Goal: Task Accomplishment & Management: Use online tool/utility

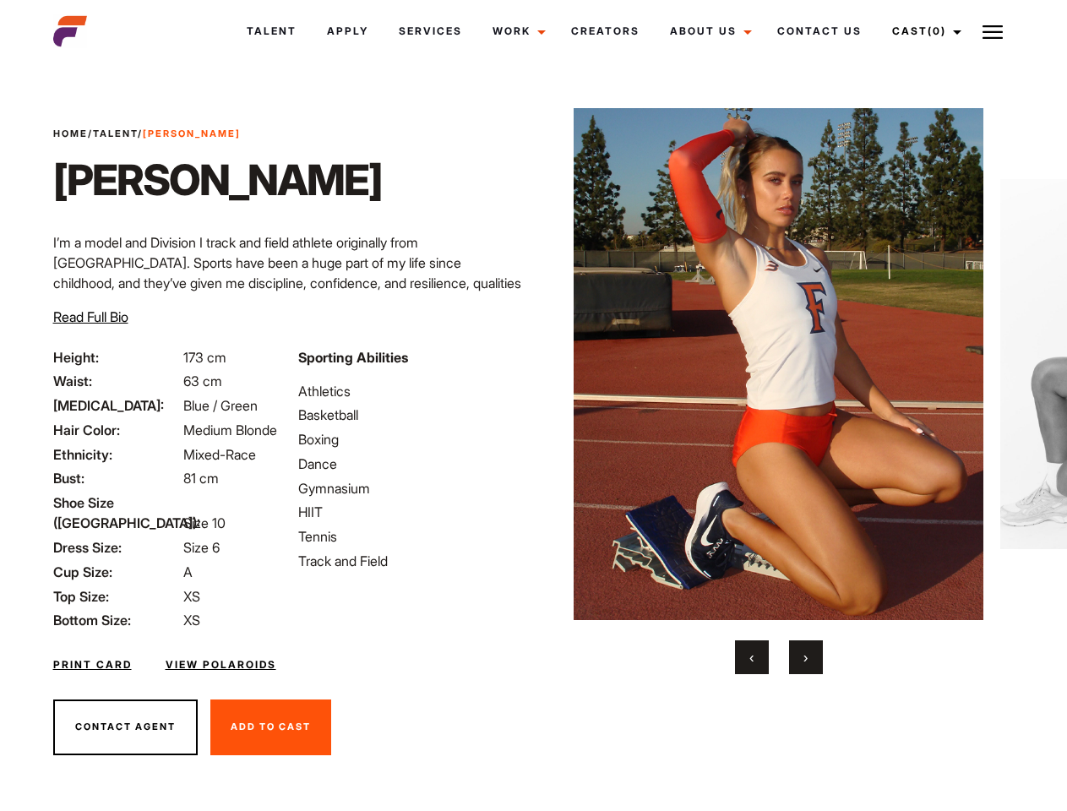
click at [922, 31] on link "Cast (0)" at bounding box center [924, 31] width 95 height 46
click at [992, 31] on img at bounding box center [992, 32] width 20 height 20
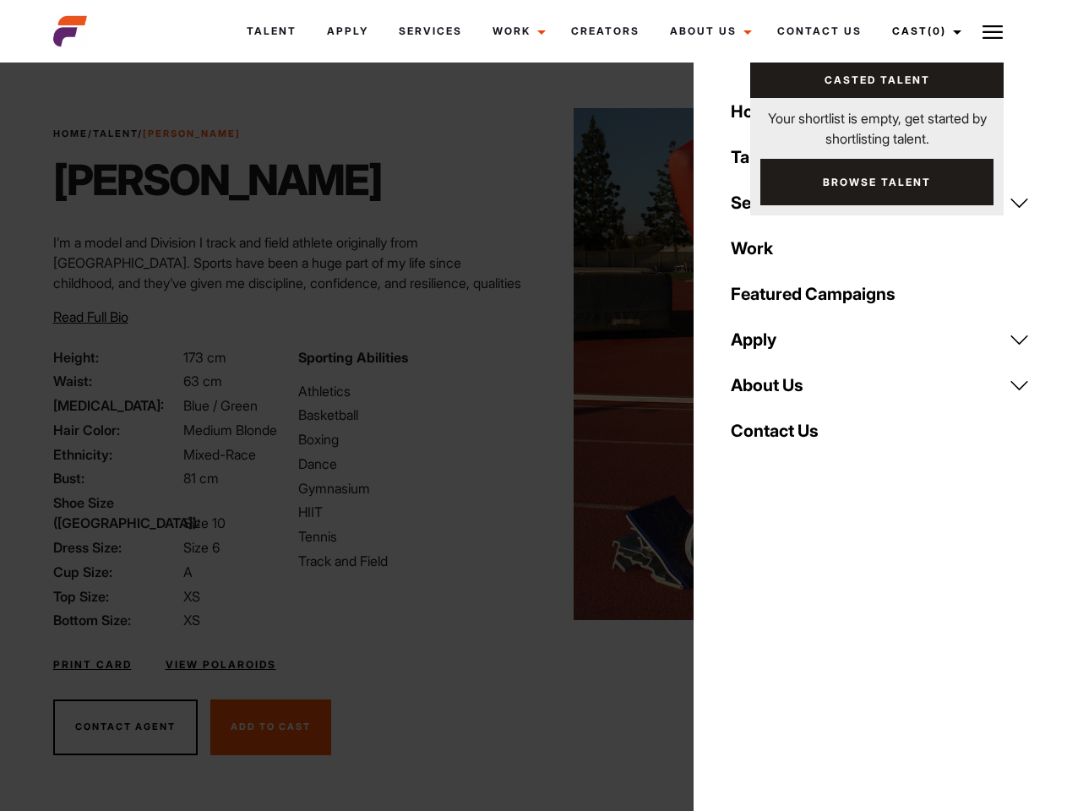
click at [778, 391] on img at bounding box center [778, 364] width 410 height 512
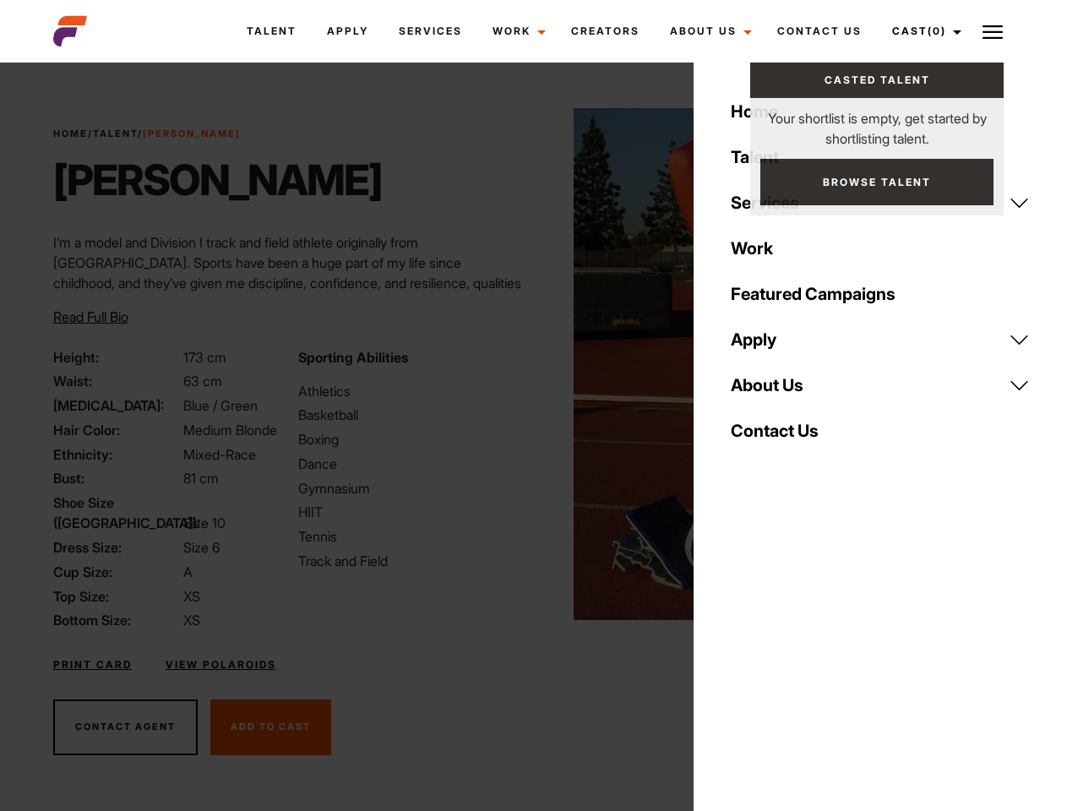
click at [533, 364] on div "Sporting Abilities Athletics Basketball Boxing Dance Gymnasium HIIT Tennis Trac…" at bounding box center [410, 489] width 245 height 284
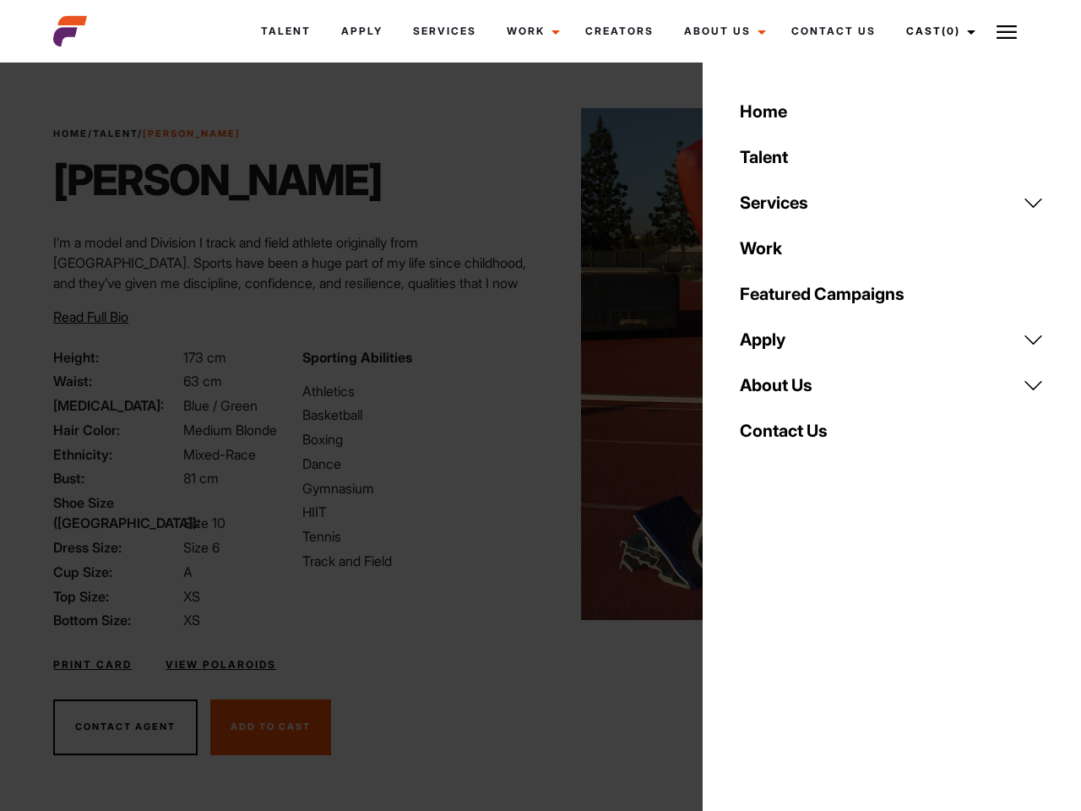
click at [752, 657] on div "Home Talent Services Talent Casting Photography Videography Creative Hair and M…" at bounding box center [892, 405] width 378 height 811
click at [806, 657] on div "Home Talent Services Talent Casting Photography Videography Creative Hair and M…" at bounding box center [892, 405] width 378 height 811
